Goal: Information Seeking & Learning: Learn about a topic

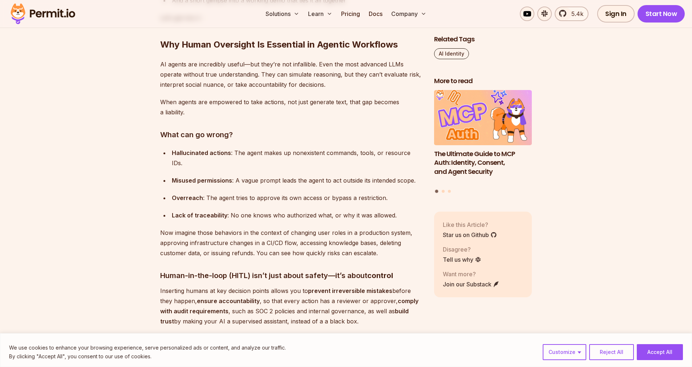
scroll to position [788, 0]
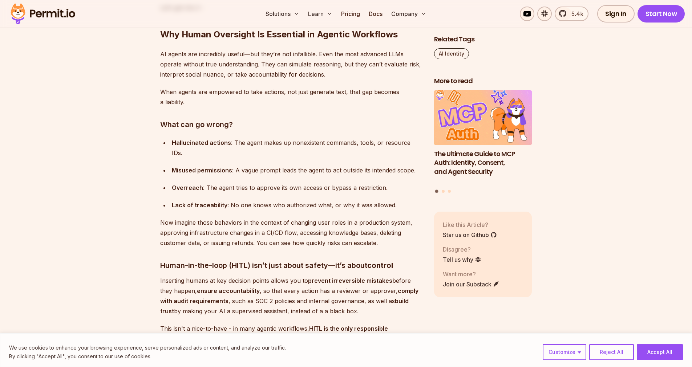
click at [190, 165] on div "Misused permissions : A vague prompt leads the agent to act outside its intende…" at bounding box center [297, 170] width 251 height 10
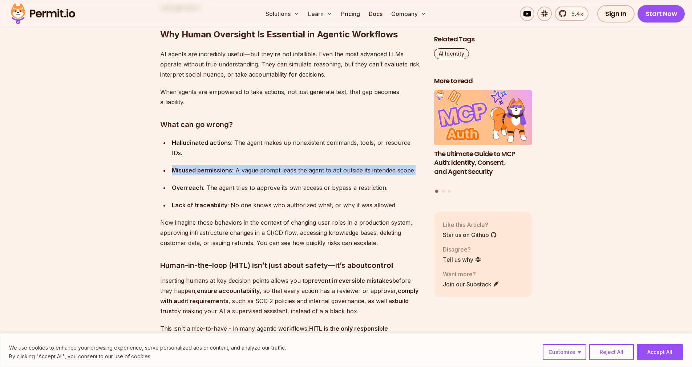
click at [190, 165] on div "Misused permissions : A vague prompt leads the agent to act outside its intende…" at bounding box center [297, 170] width 251 height 10
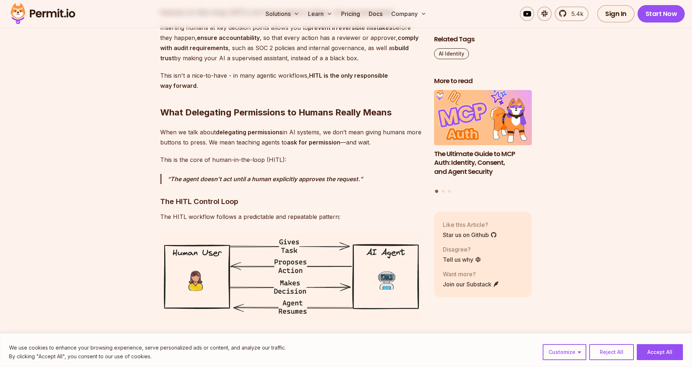
click at [190, 174] on p "The agent doesn’t act until a human explicitly approves the request." at bounding box center [294, 179] width 255 height 10
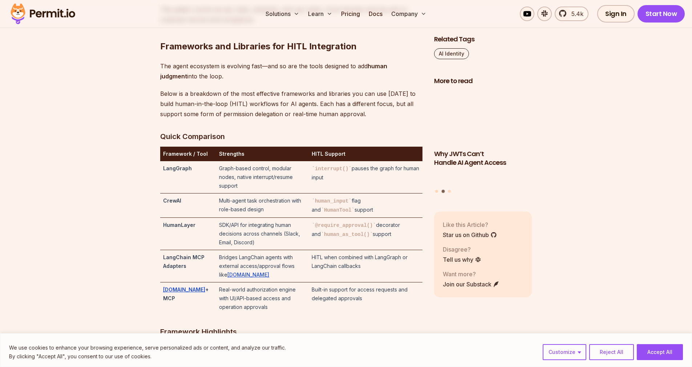
scroll to position [1475, 0]
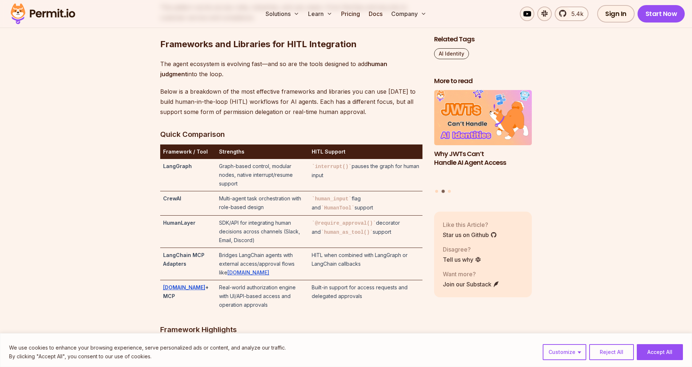
click at [176, 202] on strong "CrewAI" at bounding box center [172, 198] width 18 height 6
click at [185, 226] on strong "HumanLayer" at bounding box center [179, 223] width 32 height 6
copy strong "HumanLayer"
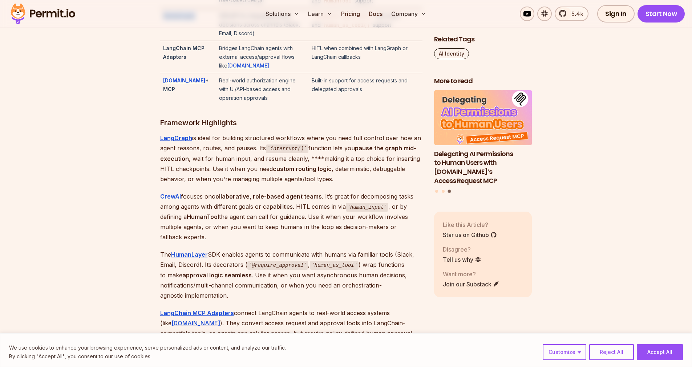
scroll to position [1683, 0]
click at [176, 133] on strong "LangGraph" at bounding box center [176, 136] width 32 height 7
